Goal: Information Seeking & Learning: Get advice/opinions

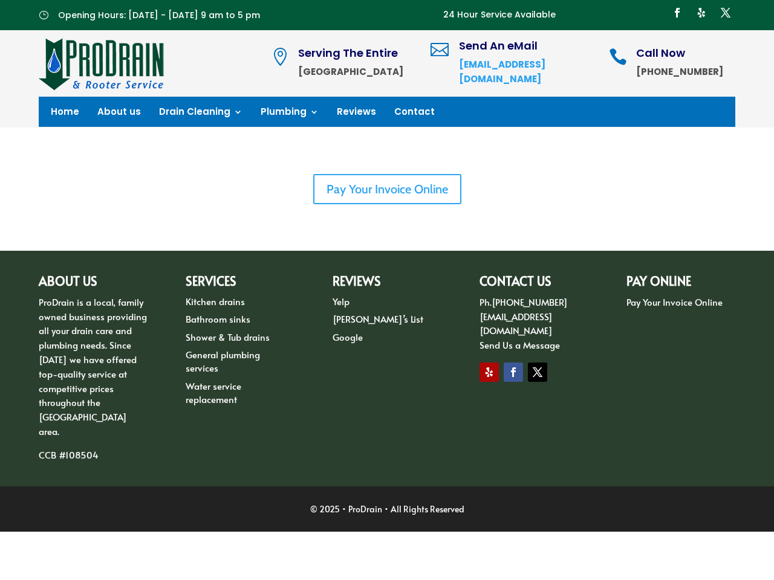
click at [387, 259] on div "ABOUT US ProDrain is a local, family owned business providing all your drain ca…" at bounding box center [387, 369] width 774 height 236
click at [533, 57] on h4 "Send An eMail" at bounding box center [520, 49] width 123 height 17
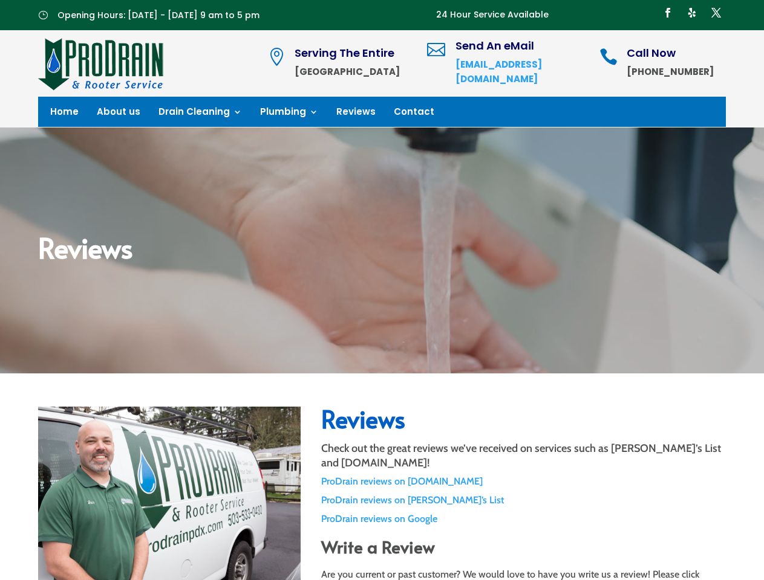
click at [381, 290] on div "Reviews" at bounding box center [382, 251] width 764 height 246
click at [522, 57] on h4 "Send An eMail" at bounding box center [513, 49] width 117 height 17
click at [523, 482] on p "ProDrain reviews on [DOMAIN_NAME]" at bounding box center [523, 482] width 404 height 15
click at [523, 501] on p "ProDrain reviews on [PERSON_NAME]’s List" at bounding box center [523, 500] width 404 height 15
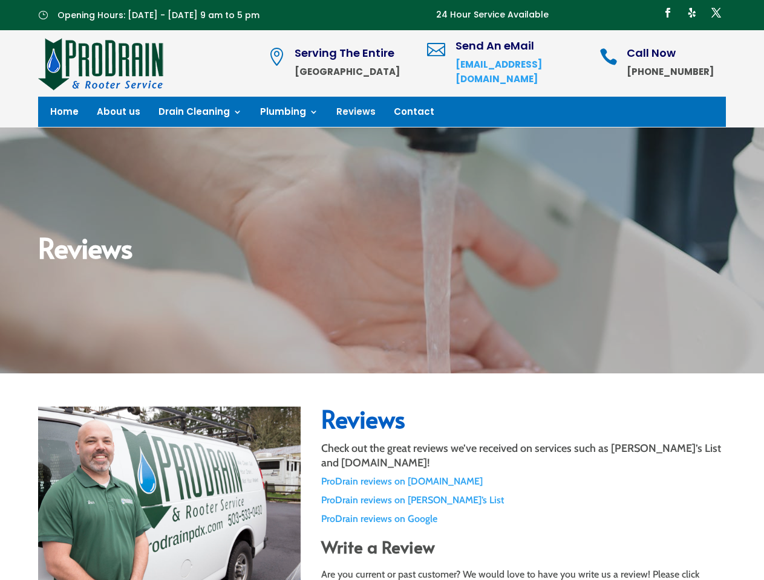
click at [523, 519] on p "ProDrain reviews on Google" at bounding box center [523, 519] width 404 height 15
